Goal: Task Accomplishment & Management: Manage account settings

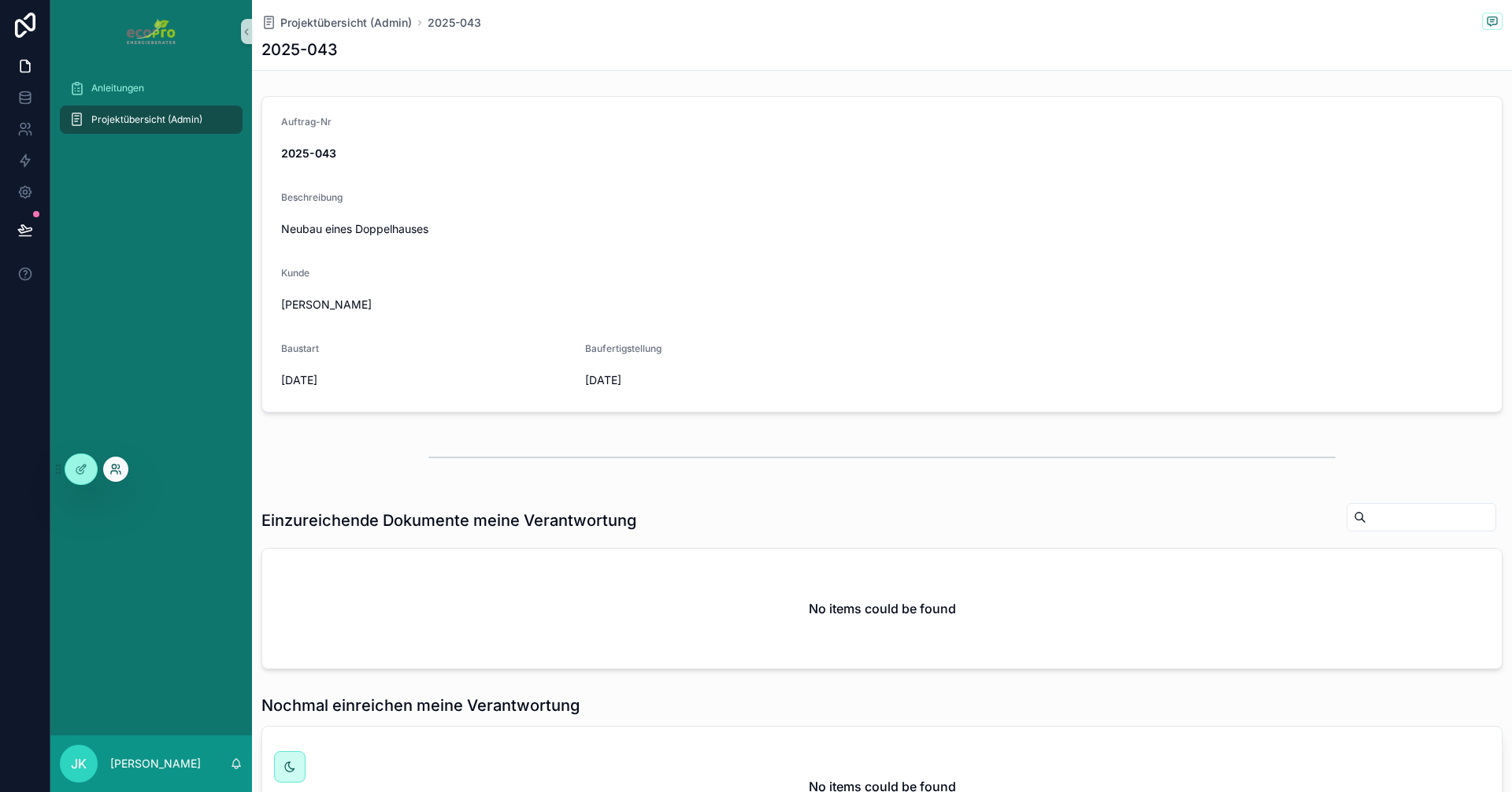
click at [112, 473] on icon at bounding box center [116, 469] width 12 height 12
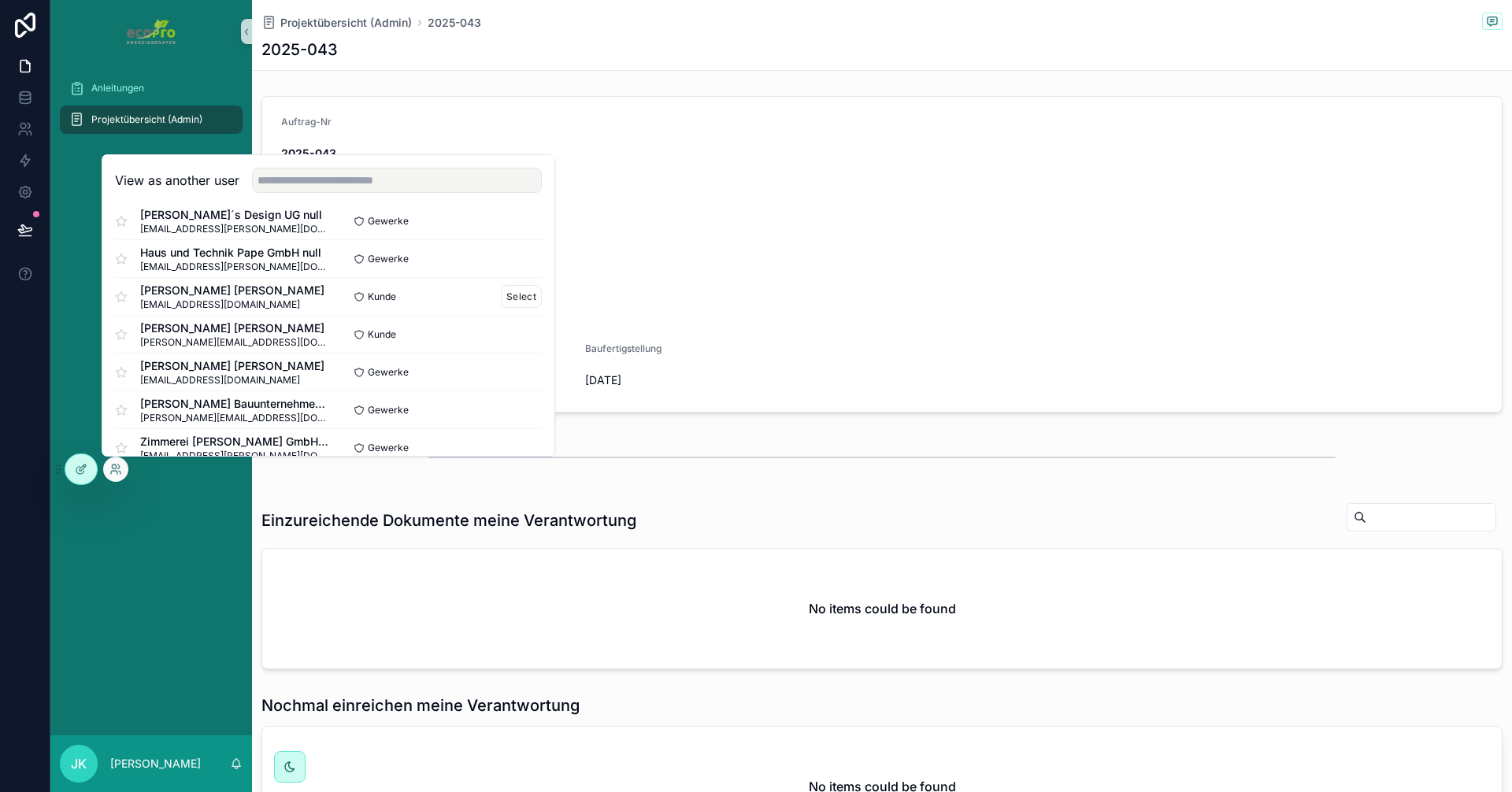
scroll to position [78, 0]
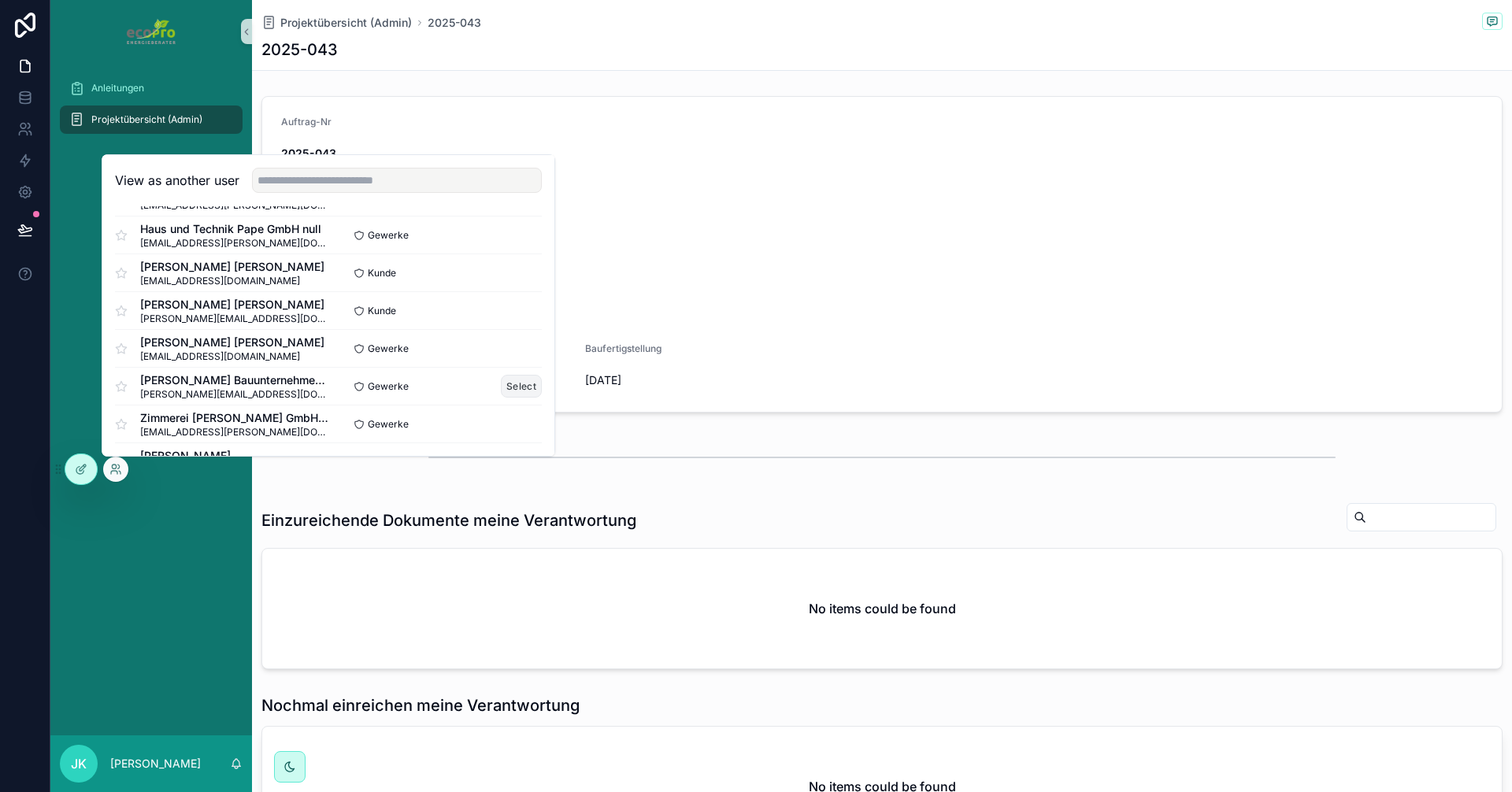
click at [501, 386] on button "Select" at bounding box center [521, 386] width 41 height 23
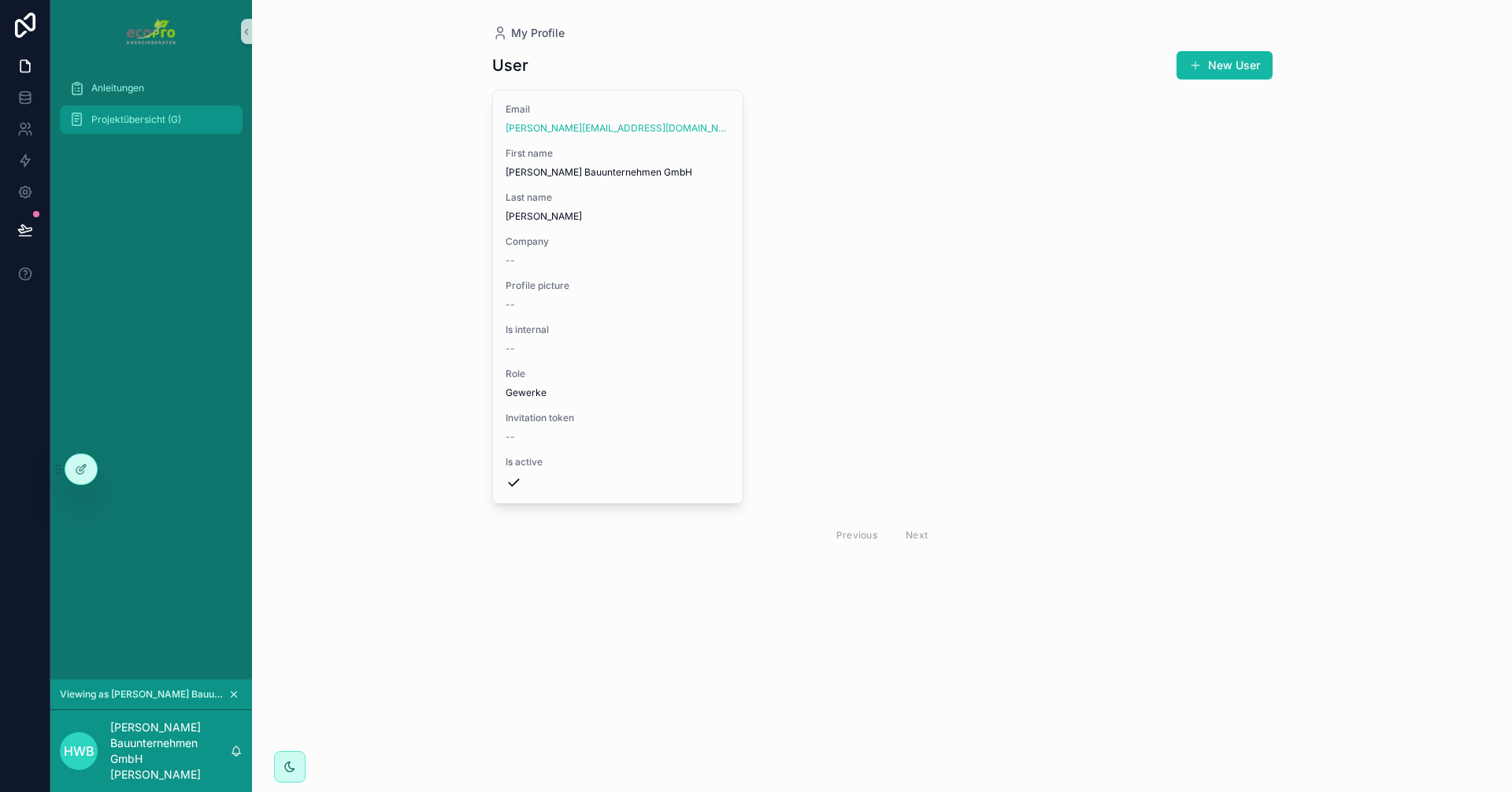
click at [138, 118] on span "Projektübersicht (G)" at bounding box center [137, 120] width 90 height 12
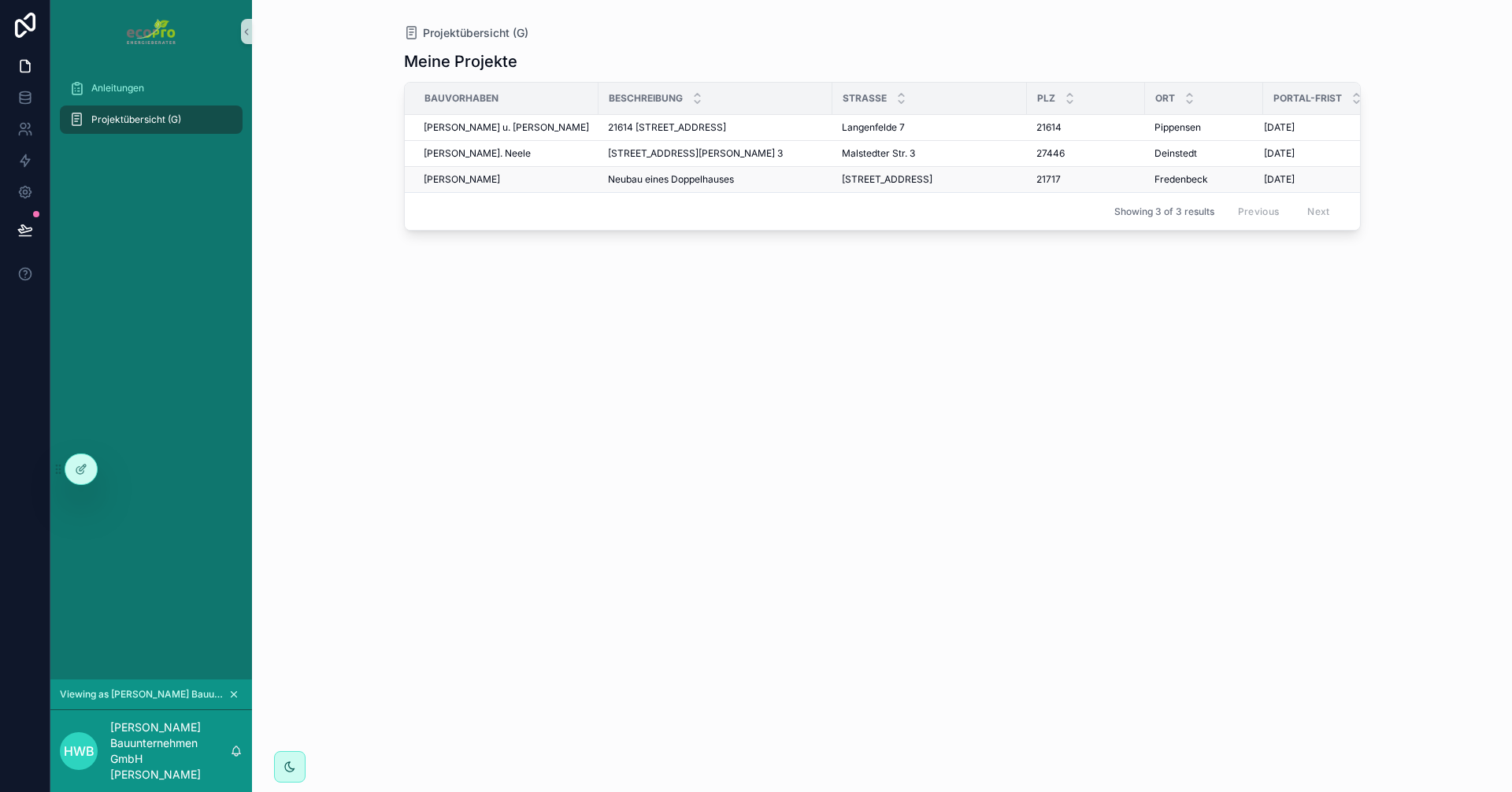
click at [490, 176] on span "Wiebusch, Maik" at bounding box center [461, 179] width 77 height 12
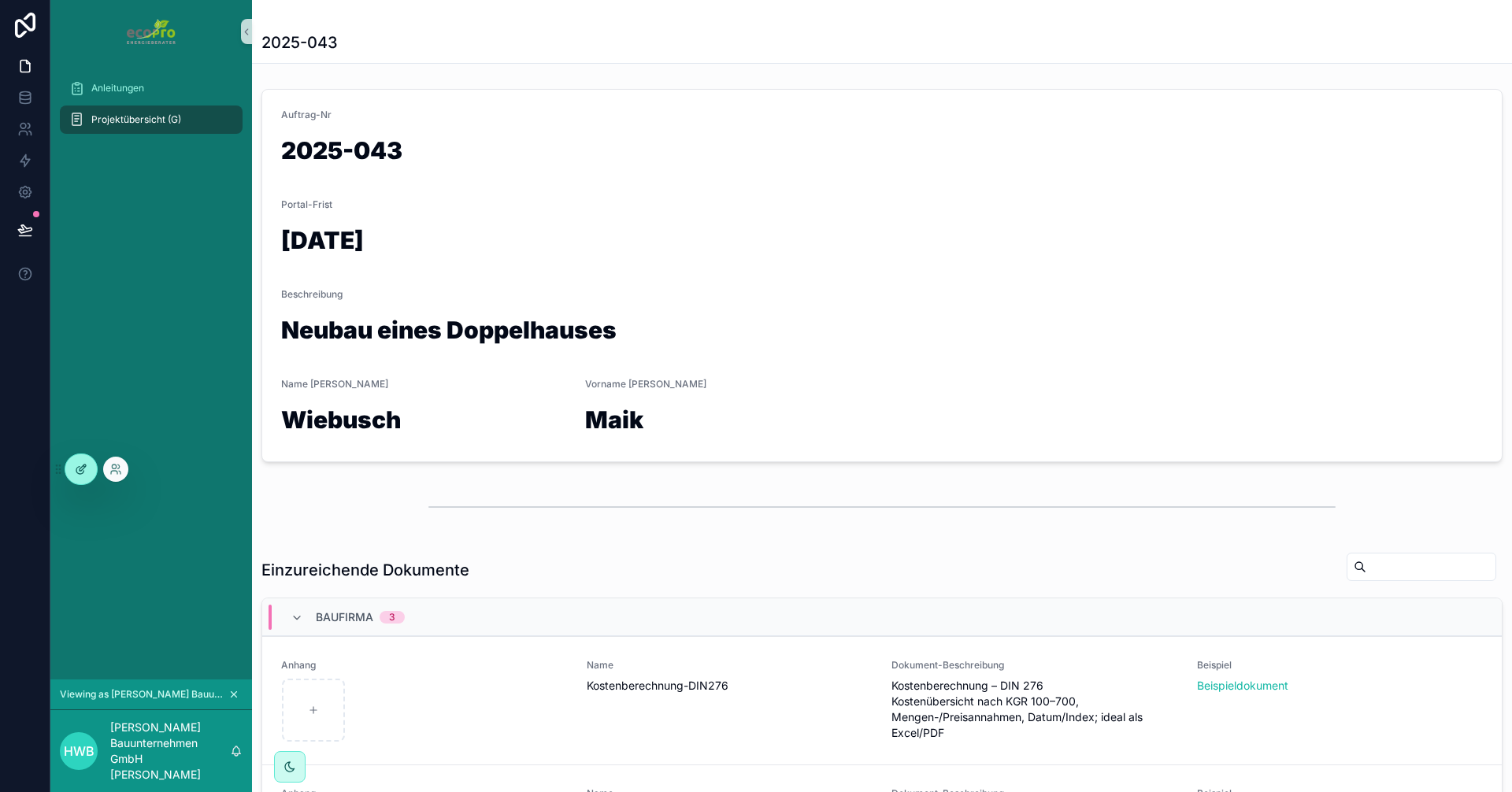
click at [83, 471] on icon at bounding box center [81, 469] width 12 height 12
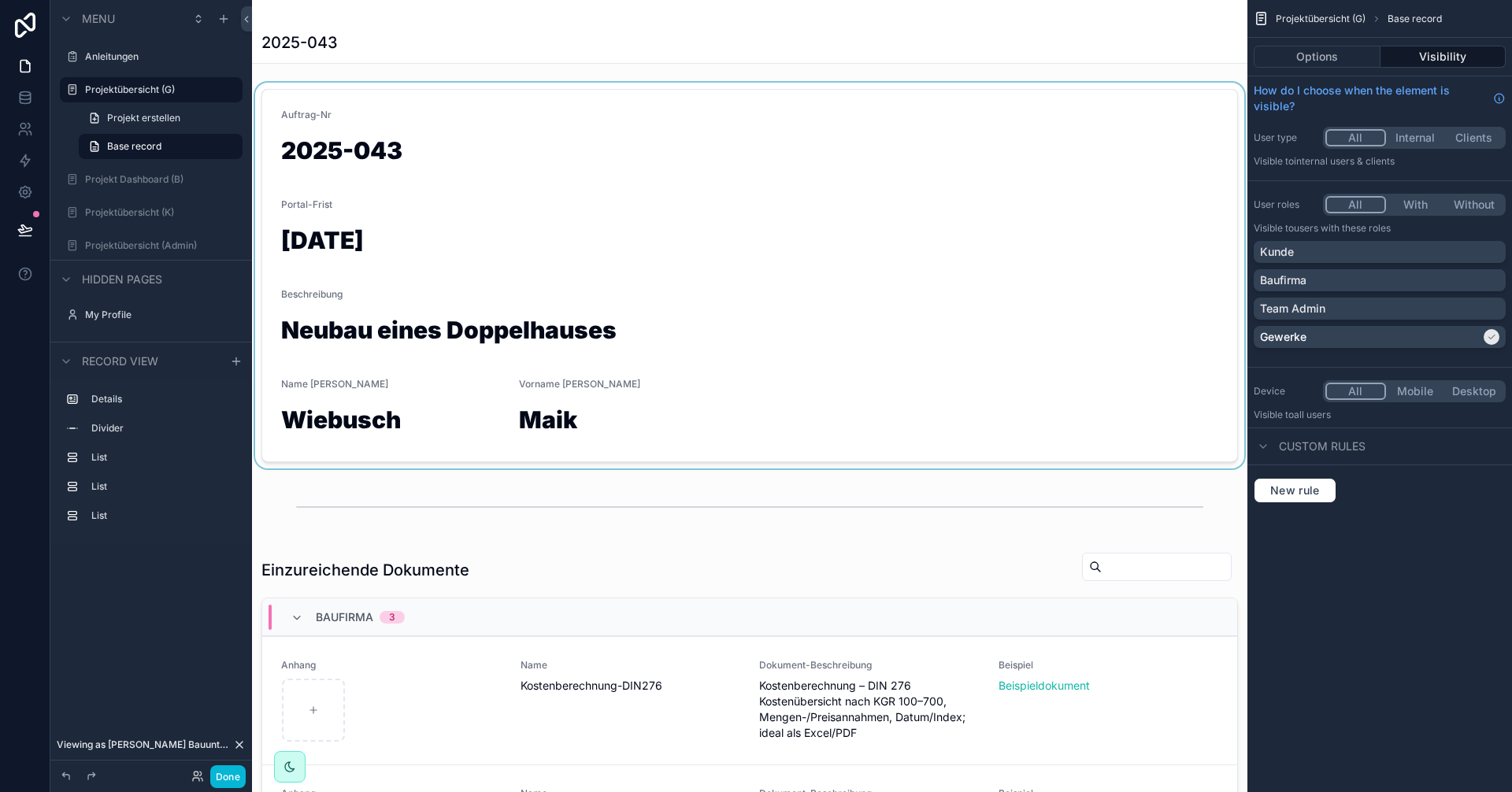
click at [420, 347] on div "scrollable content" at bounding box center [750, 276] width 996 height 386
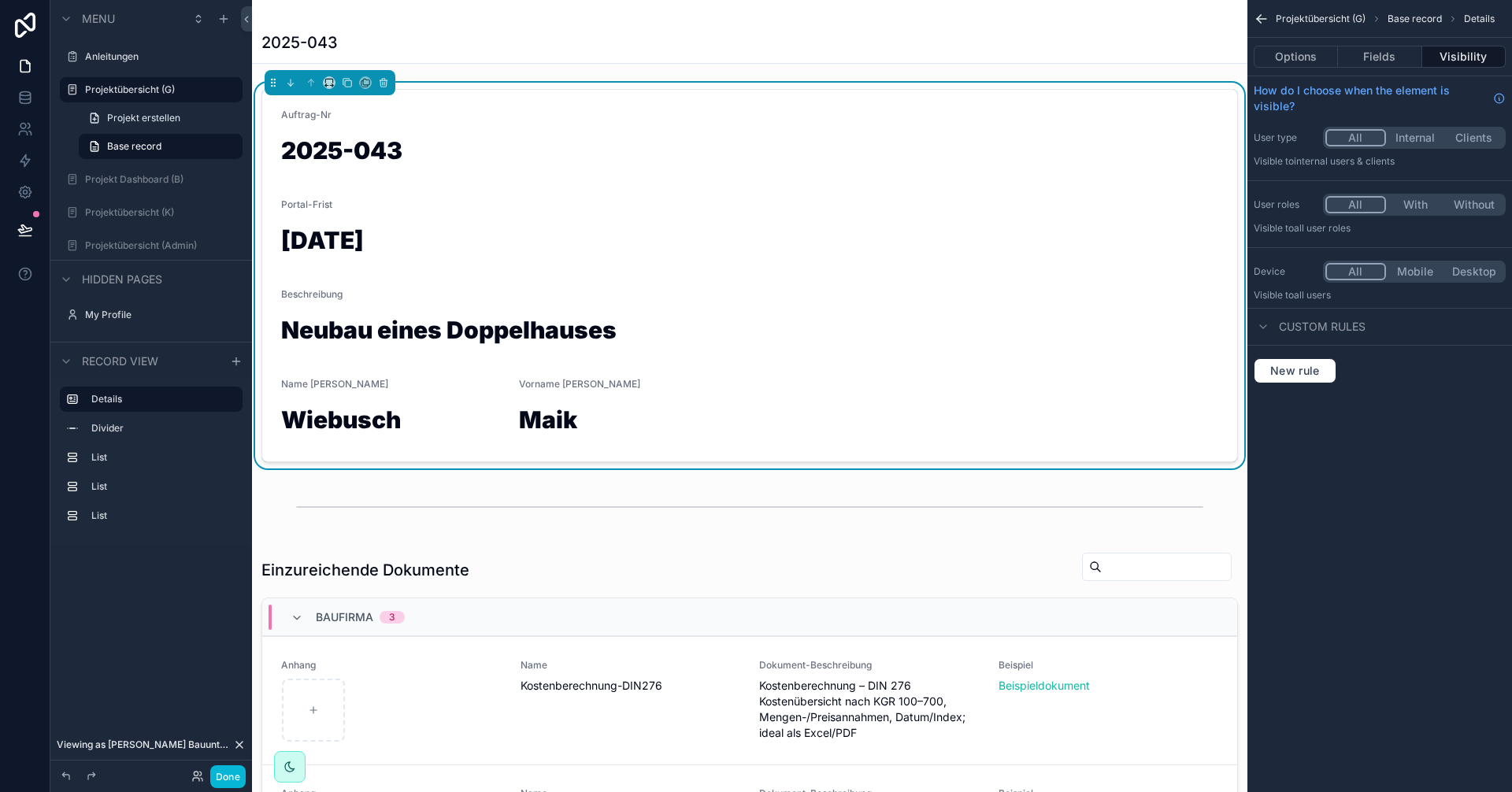
drag, startPoint x: 429, startPoint y: 189, endPoint x: 375, endPoint y: 255, distance: 85.3
click at [375, 255] on h1 "10.10.2025" at bounding box center [393, 243] width 225 height 30
click at [371, 241] on h1 "10.10.2025" at bounding box center [393, 243] width 225 height 30
drag, startPoint x: 371, startPoint y: 241, endPoint x: 464, endPoint y: 201, distance: 101.2
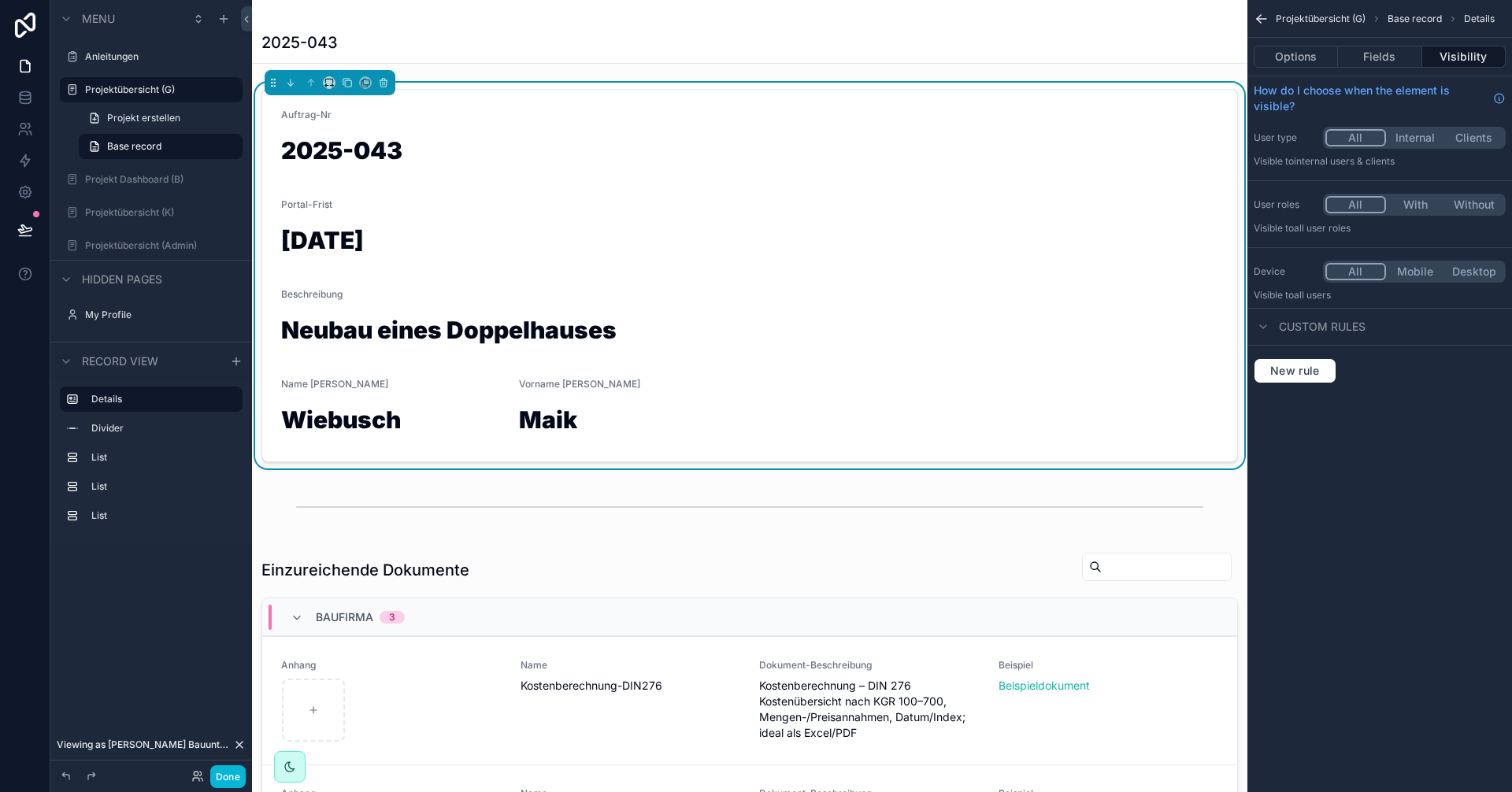
click at [464, 201] on div "Portal-Frist" at bounding box center [393, 207] width 225 height 19
click at [1291, 64] on button "Options" at bounding box center [1296, 56] width 85 height 22
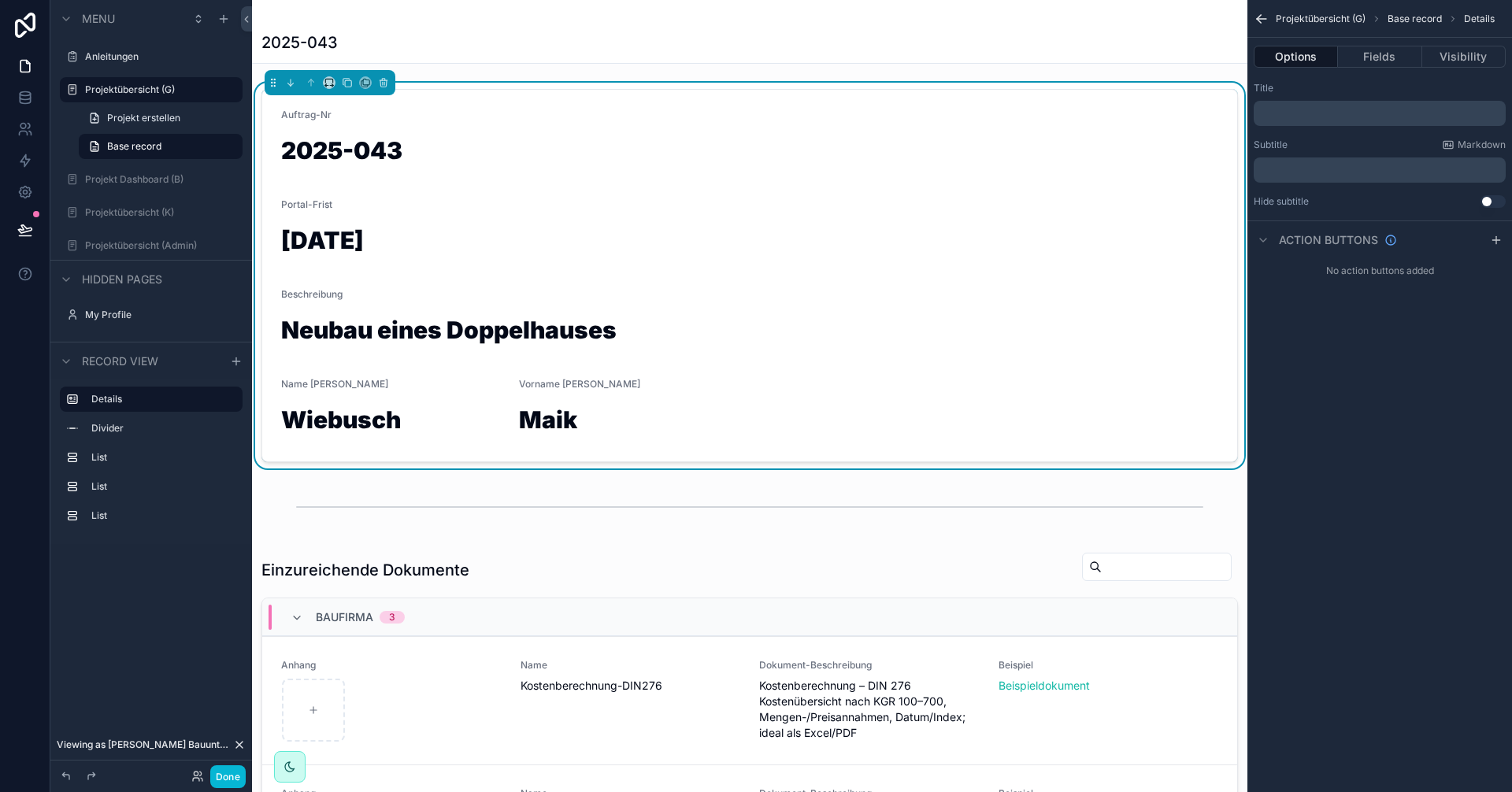
click at [338, 130] on div "Auftrag-Nr 2025-043" at bounding box center [750, 140] width 938 height 64
click at [313, 116] on span "Auftrag-Nr" at bounding box center [306, 114] width 50 height 11
click at [326, 116] on span "Auftrag-Nr" at bounding box center [306, 114] width 50 height 11
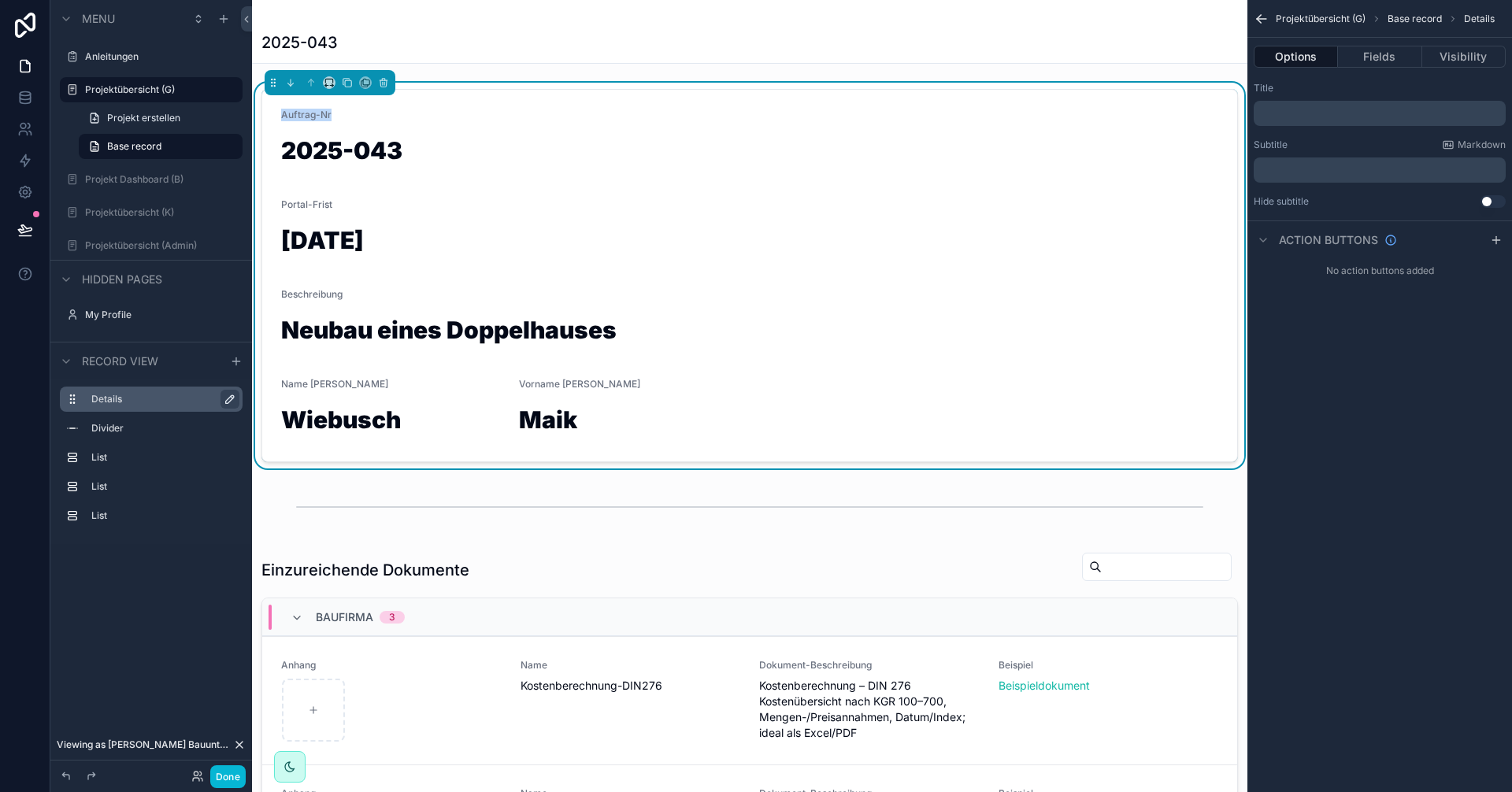
click at [233, 397] on icon "scrollable content" at bounding box center [230, 400] width 12 height 12
click at [333, 156] on h1 "2025-043" at bounding box center [750, 153] width 938 height 30
click at [326, 160] on h1 "2025-043" at bounding box center [750, 153] width 938 height 30
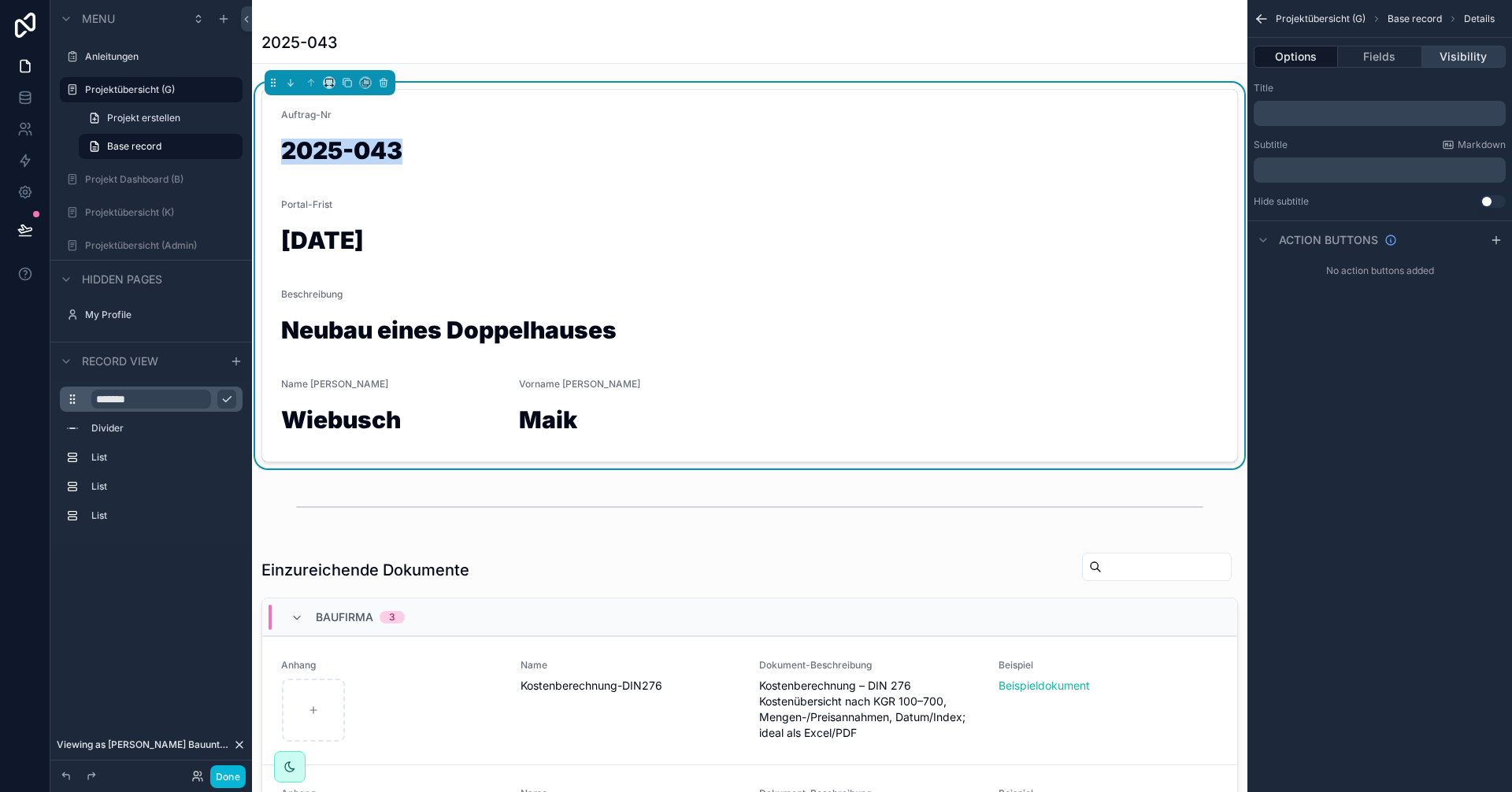
click at [1457, 59] on button "Visibility" at bounding box center [1464, 56] width 84 height 22
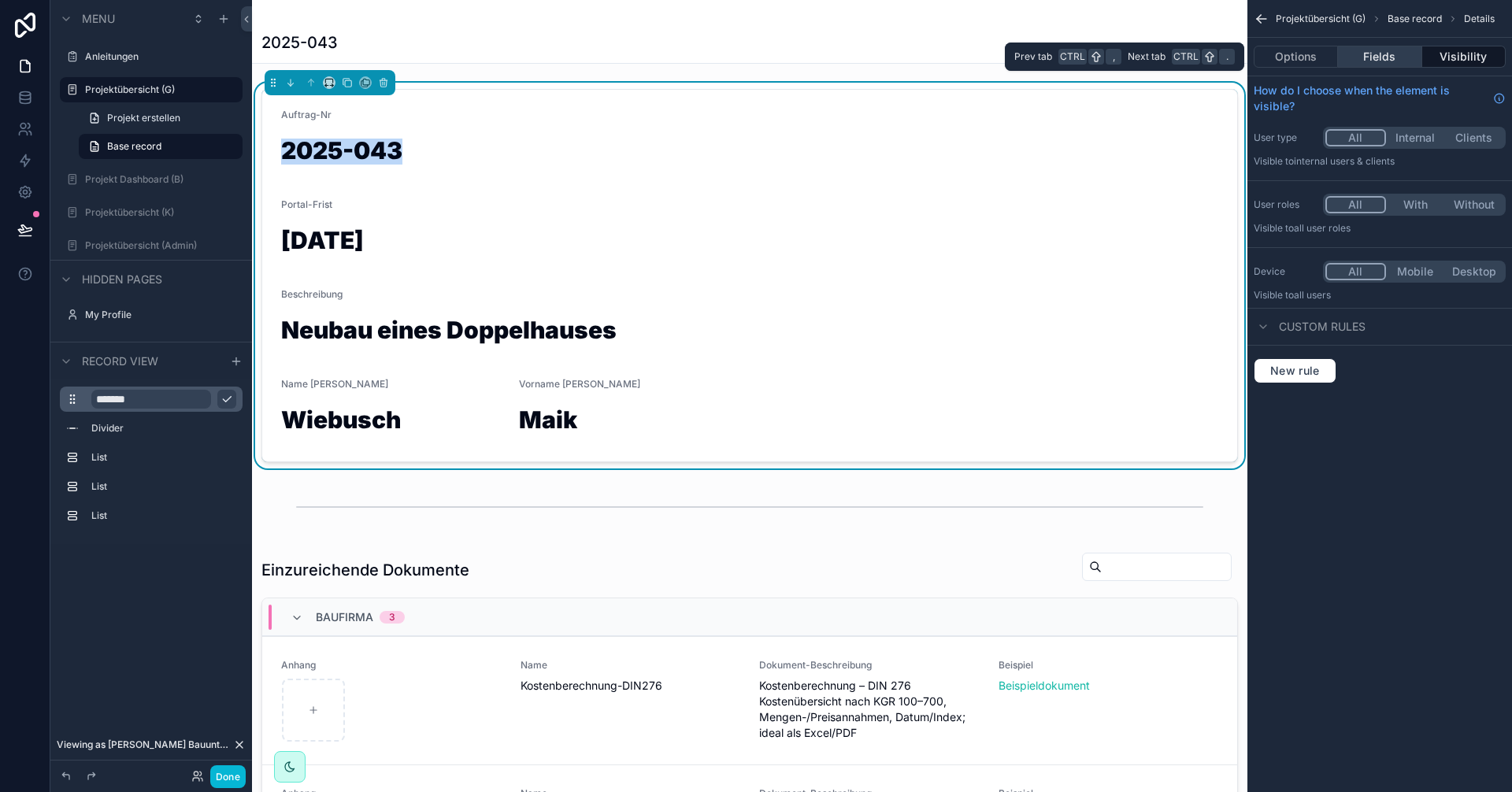
click at [1409, 61] on button "Fields" at bounding box center [1380, 56] width 84 height 22
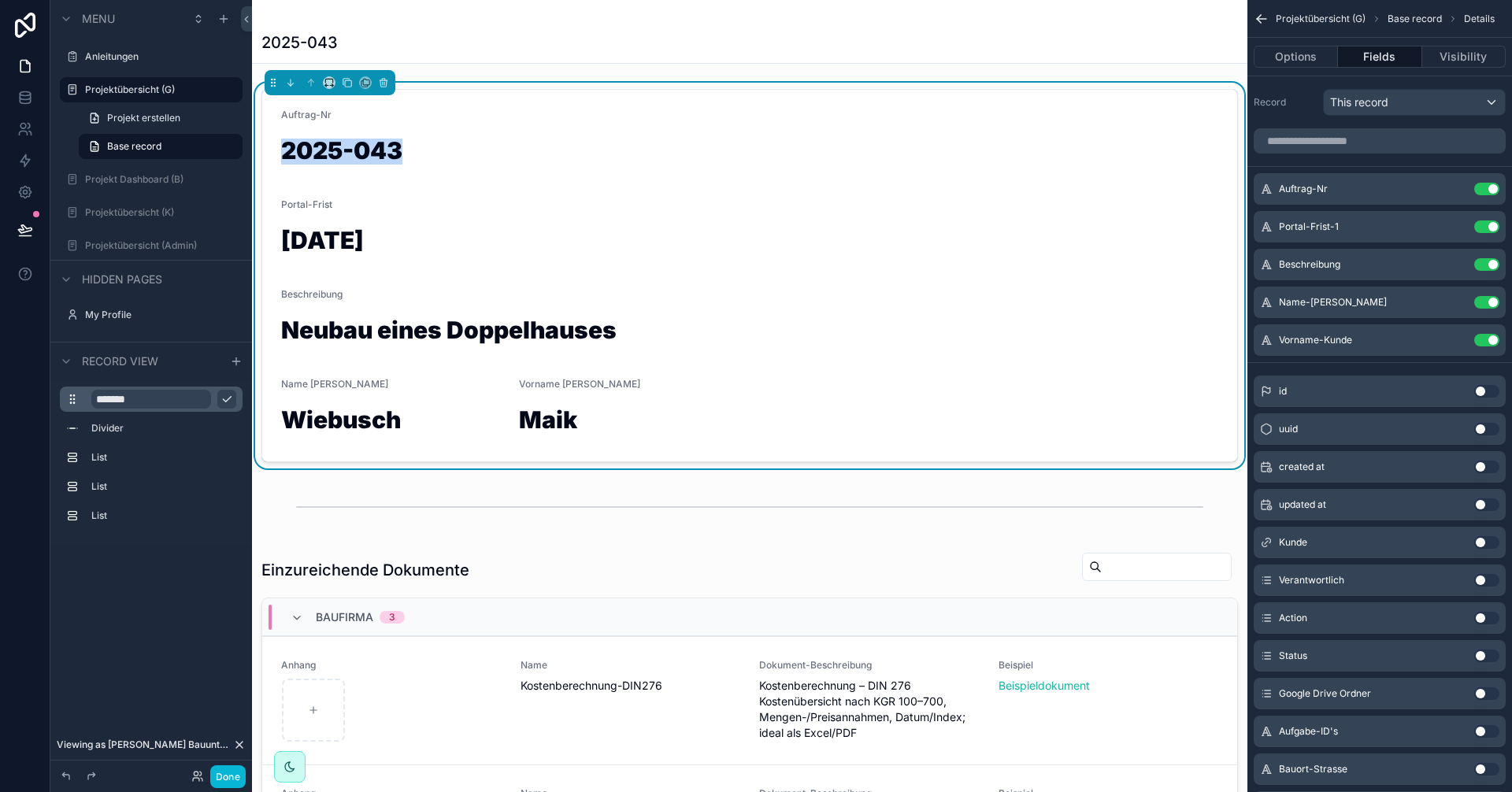
click at [191, 625] on div "Menu Anleitungen Projektübersicht (G) Projekt erstellen Base record Projekt Das…" at bounding box center [151, 386] width 202 height 773
click at [202, 608] on div "Menu Anleitungen Projektübersicht (G) Projekt erstellen Base record Projekt Das…" at bounding box center [151, 386] width 202 height 773
click at [232, 778] on button "Done" at bounding box center [228, 777] width 35 height 23
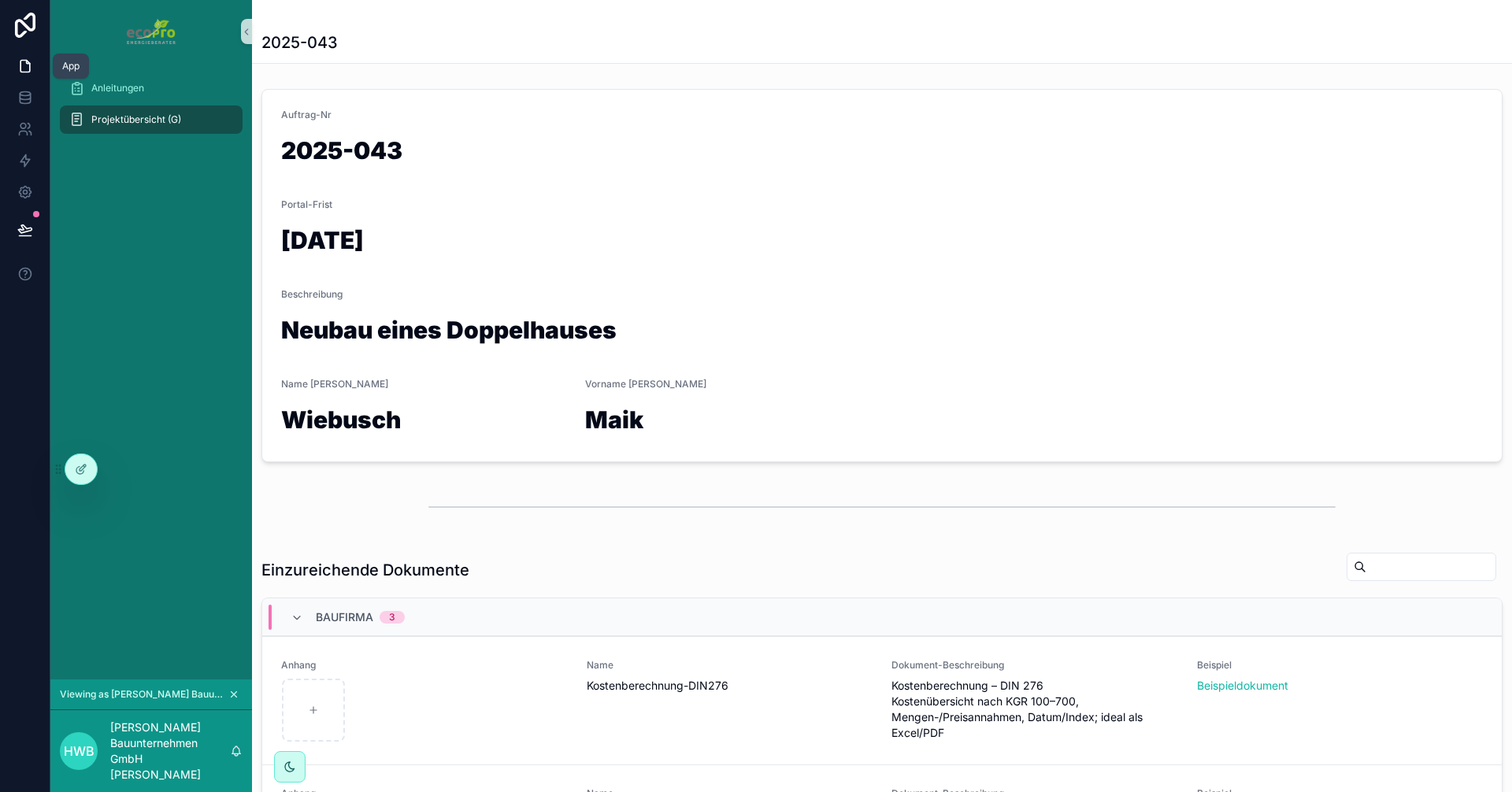
click at [23, 71] on icon at bounding box center [26, 66] width 16 height 16
click at [32, 64] on icon at bounding box center [26, 66] width 16 height 16
click at [236, 698] on icon "scrollable content" at bounding box center [234, 694] width 11 height 11
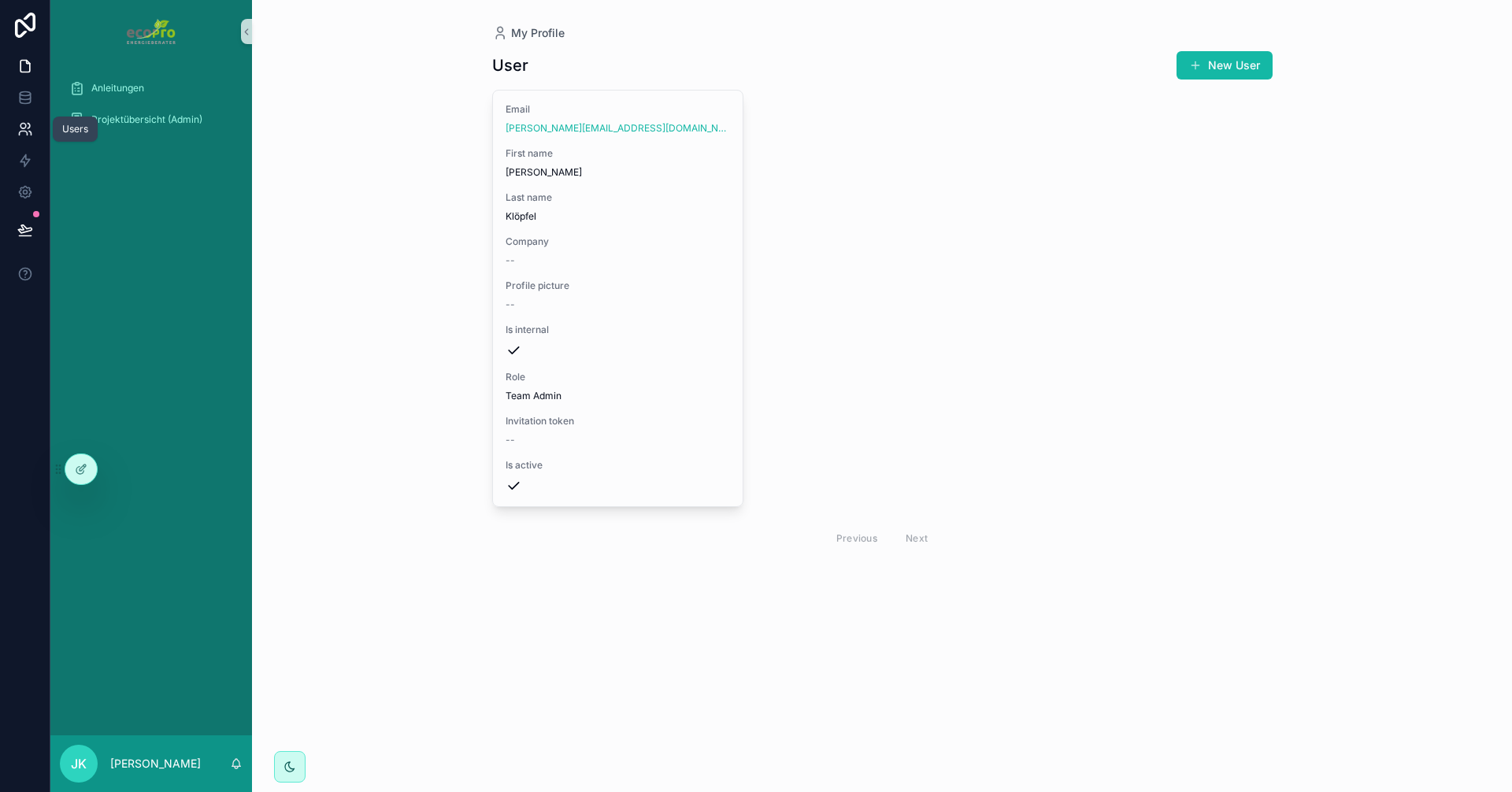
click at [19, 127] on icon at bounding box center [26, 130] width 16 height 16
